Goal: Find specific page/section: Find specific page/section

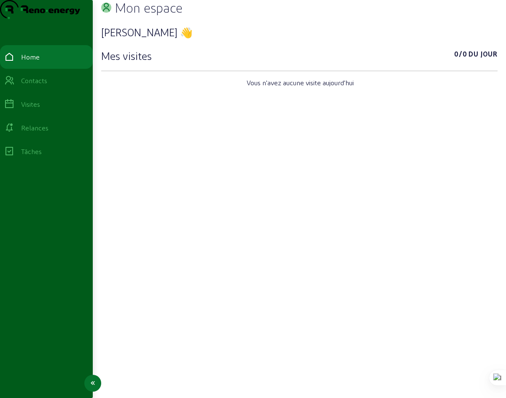
click at [40, 109] on div "Visites" at bounding box center [30, 104] width 19 height 10
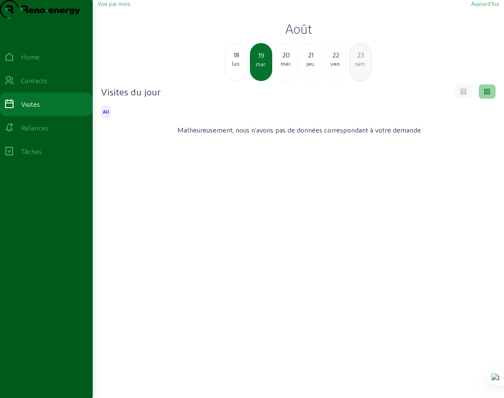
click at [287, 67] on div "mer." at bounding box center [286, 64] width 22 height 8
click at [287, 60] on div "21" at bounding box center [286, 55] width 22 height 10
click at [287, 60] on div "22" at bounding box center [286, 55] width 22 height 10
